Goal: Task Accomplishment & Management: Manage account settings

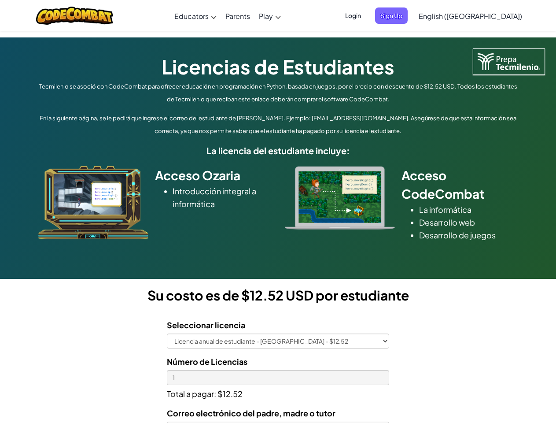
click at [278, 211] on div at bounding box center [339, 197] width 123 height 63
click at [366, 15] on span "Login" at bounding box center [353, 15] width 26 height 16
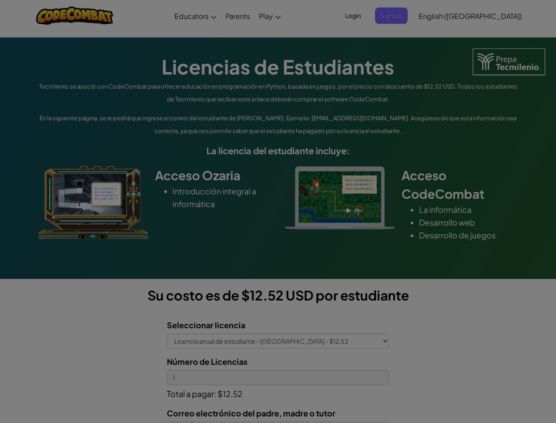
click at [0, 0] on input "Email or Username :" at bounding box center [0, 0] width 0 height 0
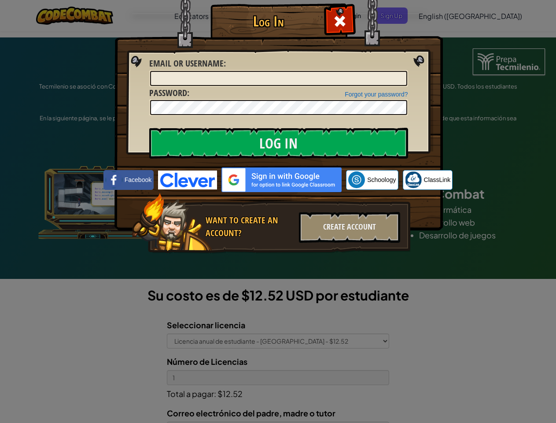
click at [445, 15] on div "Log In Unknown Error Email or Username : Forgot your password? Password : Log I…" at bounding box center [278, 211] width 556 height 423
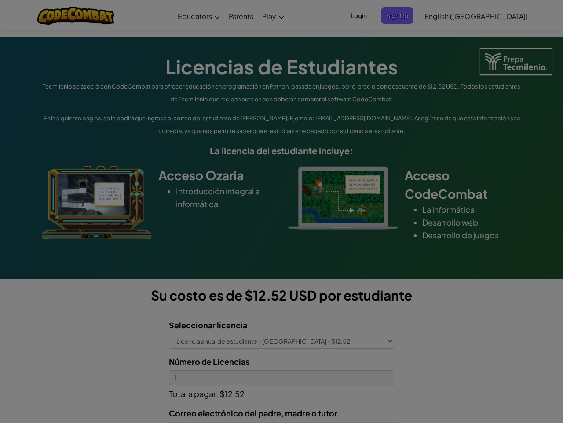
click at [445, 15] on div "Log In Unknown Error Email or Username : Forgot your password? Password : Log I…" at bounding box center [281, 211] width 563 height 423
click at [492, 16] on div at bounding box center [281, 211] width 563 height 423
